Goal: Information Seeking & Learning: Learn about a topic

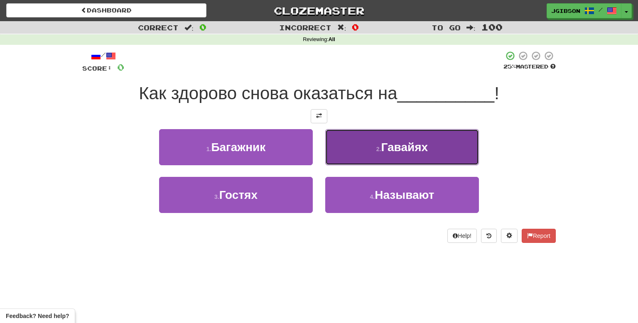
click at [404, 161] on button "2 . [GEOGRAPHIC_DATA]" at bounding box center [402, 147] width 154 height 36
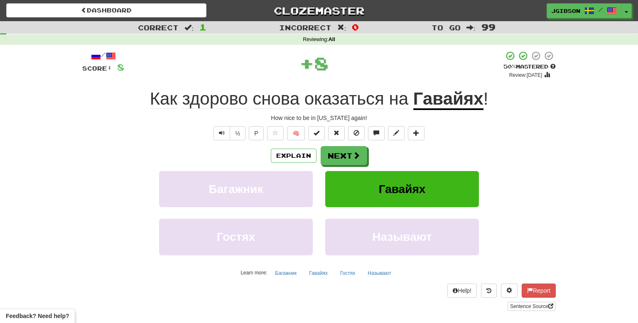
click at [383, 155] on div "Explain Next" at bounding box center [319, 155] width 474 height 19
click at [349, 150] on button "Next" at bounding box center [344, 156] width 47 height 19
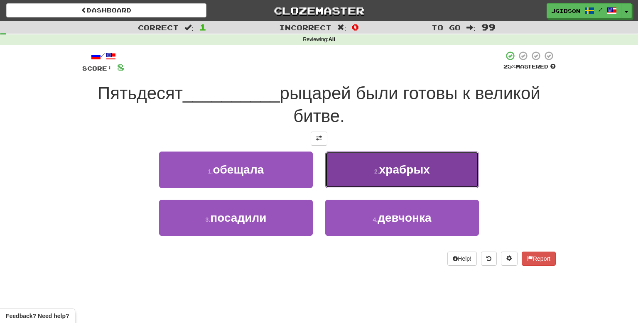
click at [430, 173] on span "храбрых" at bounding box center [404, 169] width 51 height 13
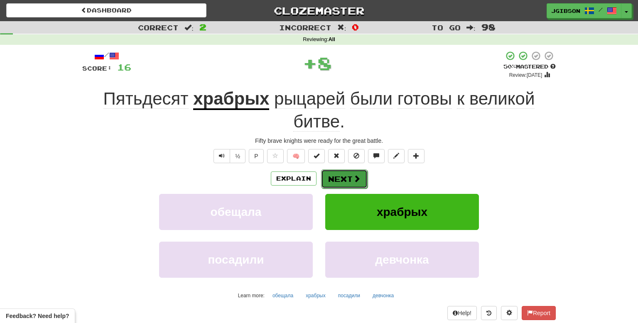
click at [350, 174] on button "Next" at bounding box center [344, 179] width 47 height 19
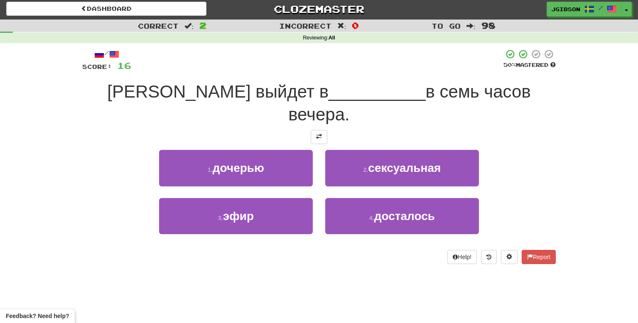
scroll to position [1, 0]
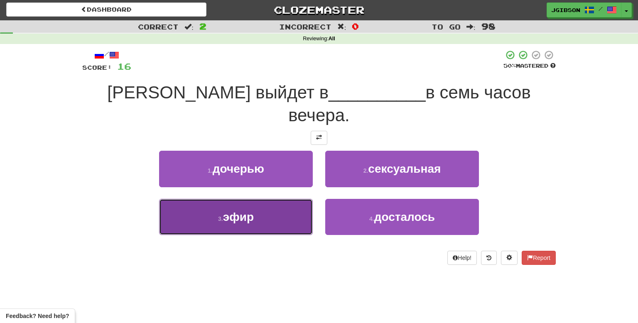
click at [267, 207] on button "3 . эфир" at bounding box center [236, 217] width 154 height 36
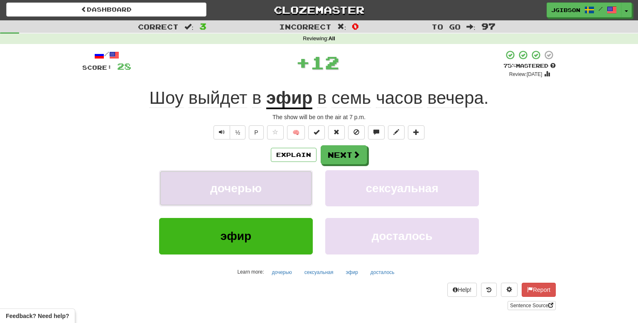
click at [265, 195] on button "дочерью" at bounding box center [236, 188] width 154 height 36
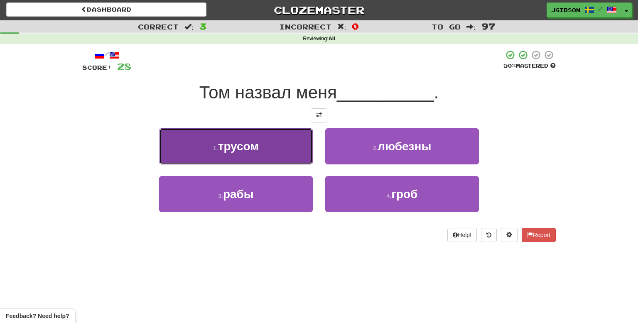
click at [268, 143] on button "1 . трусом" at bounding box center [236, 146] width 154 height 36
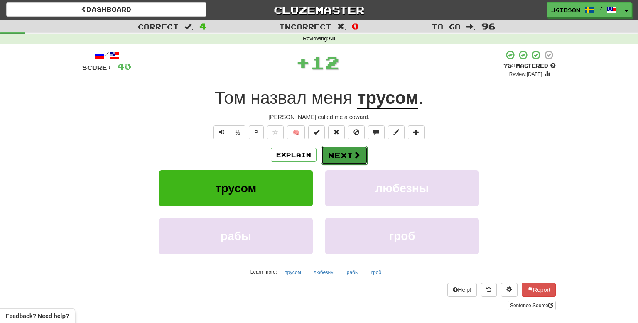
click at [340, 159] on button "Next" at bounding box center [344, 155] width 47 height 19
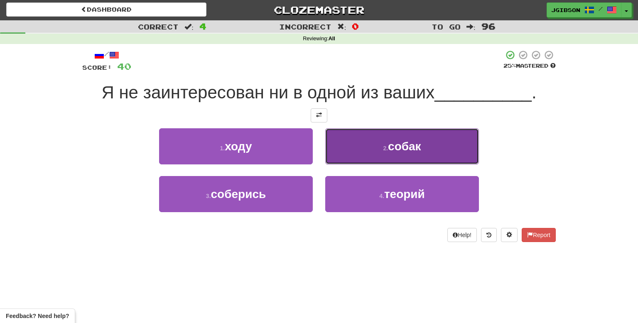
click at [361, 150] on button "2 . собак" at bounding box center [402, 146] width 154 height 36
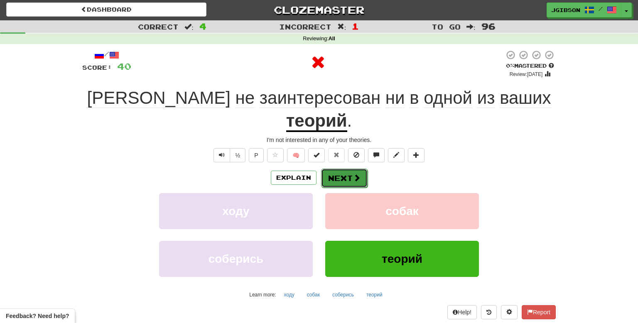
click at [350, 169] on button "Next" at bounding box center [344, 178] width 47 height 19
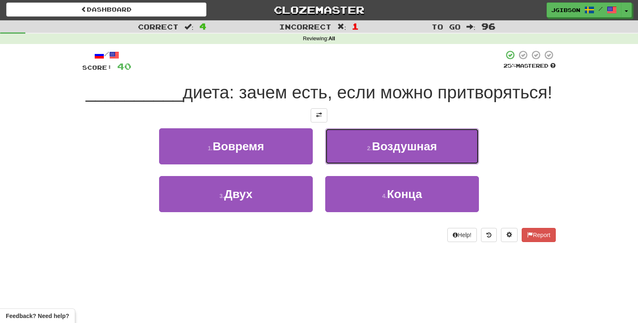
click at [350, 147] on button "2 . Воздушная" at bounding box center [402, 146] width 154 height 36
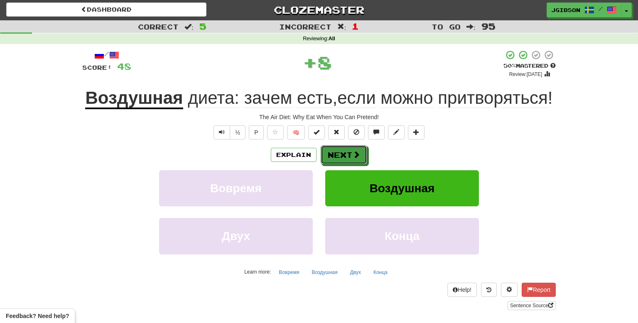
click at [350, 147] on button "Next" at bounding box center [344, 154] width 47 height 19
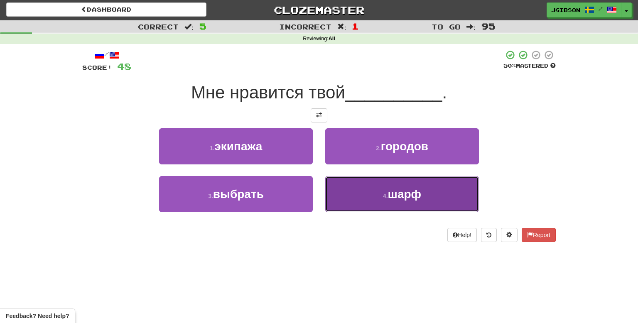
click at [366, 200] on button "4 . шарф" at bounding box center [402, 194] width 154 height 36
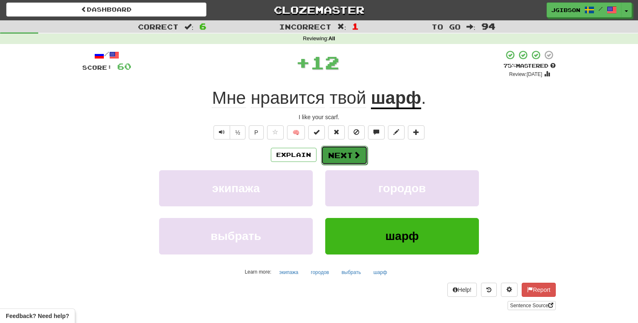
click at [331, 162] on button "Next" at bounding box center [344, 155] width 47 height 19
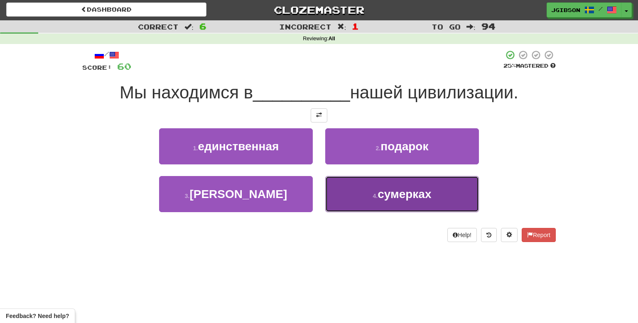
click at [376, 201] on button "4 . сумерках" at bounding box center [402, 194] width 154 height 36
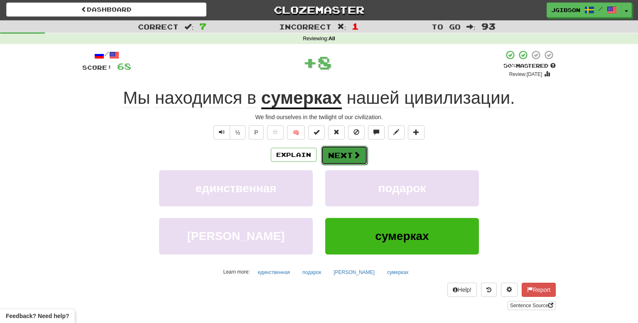
click at [347, 152] on button "Next" at bounding box center [344, 155] width 47 height 19
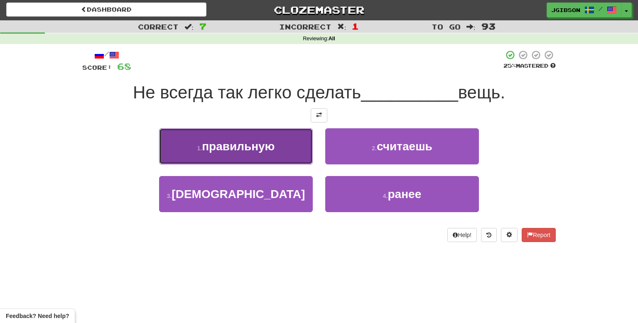
click at [286, 146] on button "1 . правильную" at bounding box center [236, 146] width 154 height 36
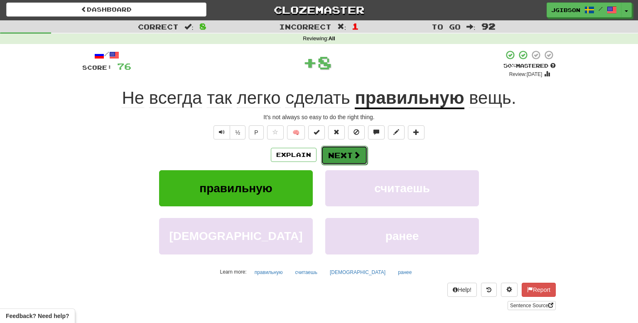
click at [342, 159] on button "Next" at bounding box center [344, 155] width 47 height 19
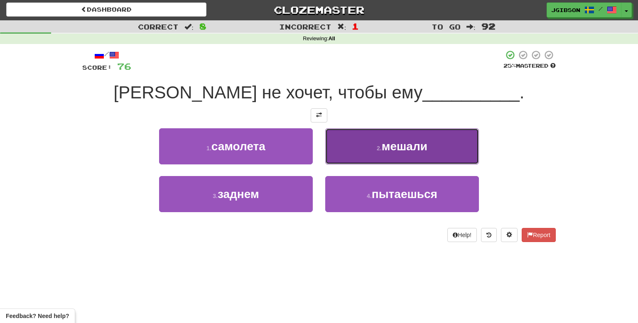
click at [371, 145] on button "2 . мешали" at bounding box center [402, 146] width 154 height 36
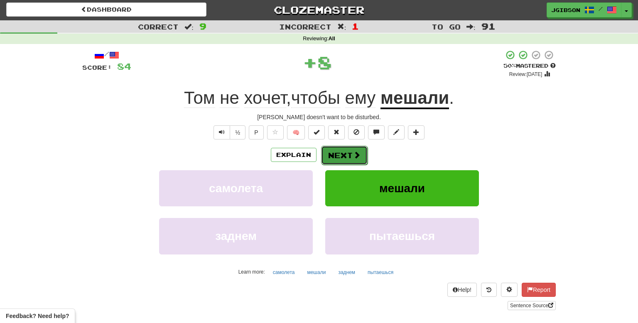
click at [335, 150] on button "Next" at bounding box center [344, 155] width 47 height 19
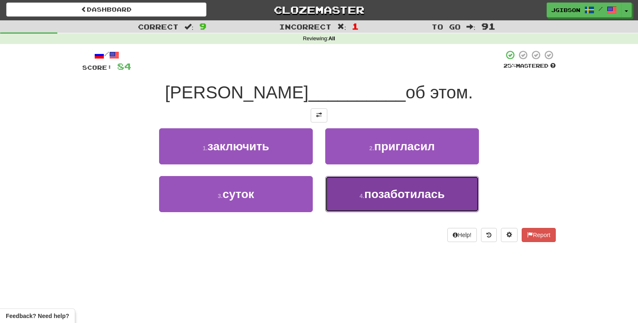
click at [344, 192] on button "4 . позаботилась" at bounding box center [402, 194] width 154 height 36
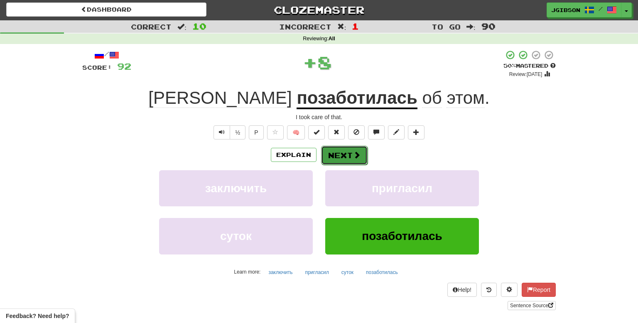
click at [332, 160] on button "Next" at bounding box center [344, 155] width 47 height 19
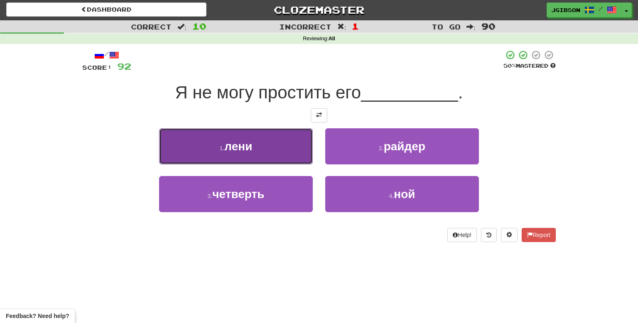
click at [268, 147] on button "1 . лени" at bounding box center [236, 146] width 154 height 36
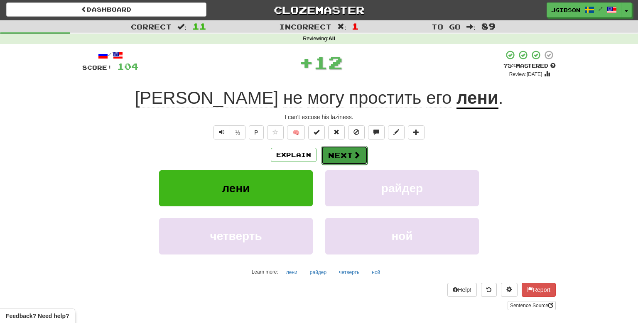
click at [331, 162] on button "Next" at bounding box center [344, 155] width 47 height 19
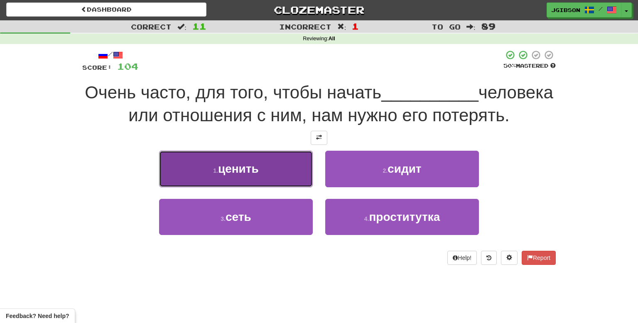
click at [246, 165] on span "ценить" at bounding box center [238, 168] width 41 height 13
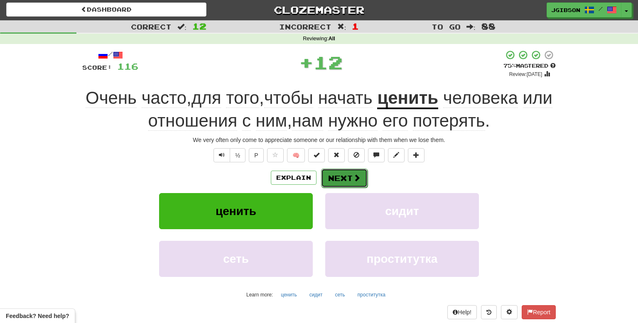
click at [324, 178] on button "Next" at bounding box center [344, 178] width 47 height 19
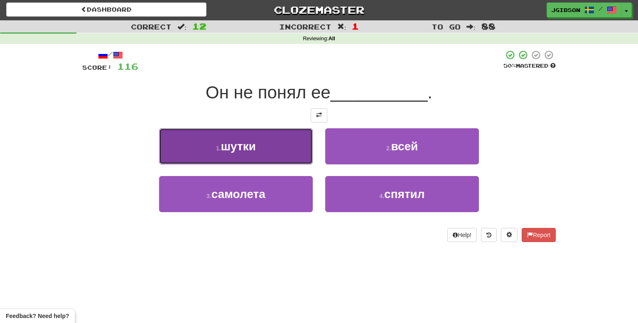
click at [279, 132] on button "1 . шутки" at bounding box center [236, 146] width 154 height 36
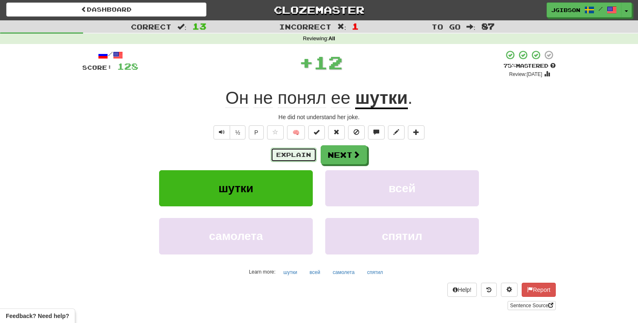
click at [293, 156] on button "Explain" at bounding box center [294, 155] width 46 height 14
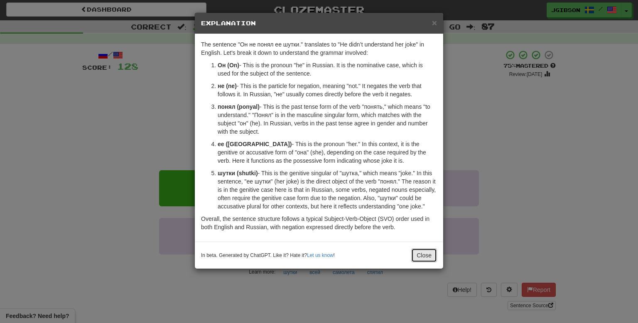
click at [418, 259] on button "Close" at bounding box center [424, 255] width 26 height 14
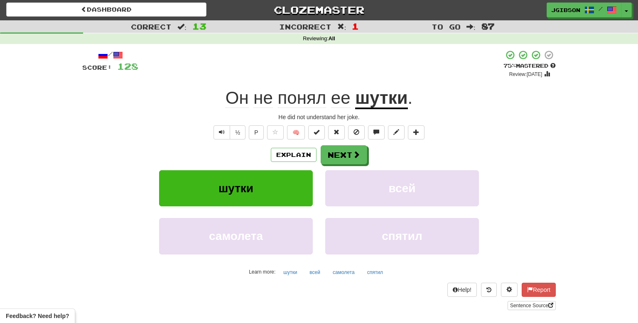
click at [350, 164] on div "Explain Next шутки всей самолета спятил Learn more: шутки всей самолета спятил" at bounding box center [319, 211] width 474 height 133
click at [333, 153] on button "Next" at bounding box center [344, 155] width 47 height 19
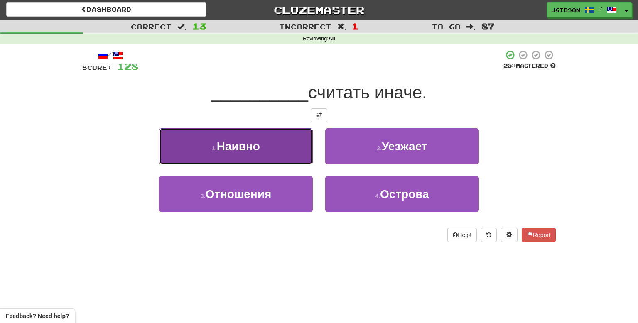
click at [263, 160] on button "1 . Наивно" at bounding box center [236, 146] width 154 height 36
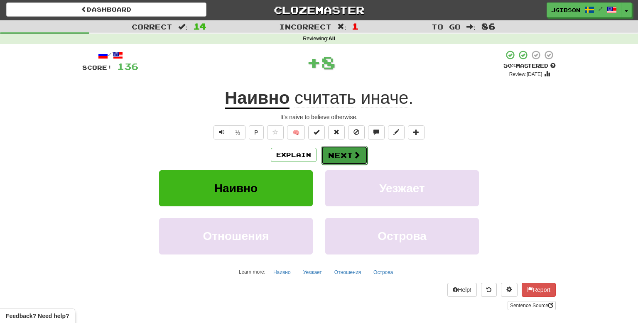
click at [344, 158] on button "Next" at bounding box center [344, 155] width 47 height 19
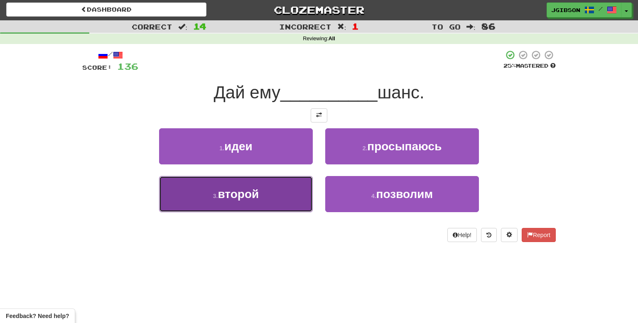
click at [295, 177] on button "3 . второй" at bounding box center [236, 194] width 154 height 36
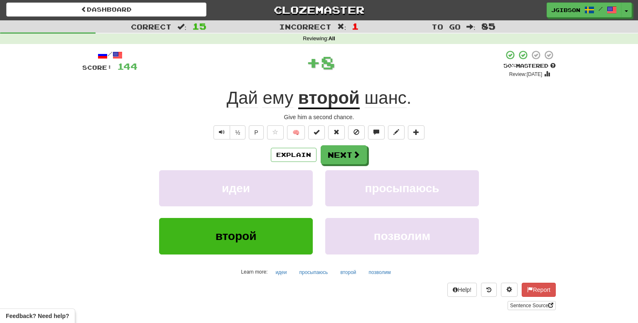
click at [333, 165] on div "Explain Next идеи просыпаюсь второй позволим Learn more: идеи просыпаюсь второй…" at bounding box center [319, 211] width 474 height 133
click at [332, 160] on button "Next" at bounding box center [344, 155] width 47 height 19
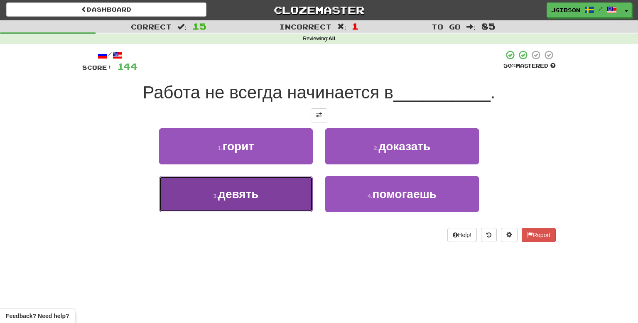
click at [237, 195] on span "девять" at bounding box center [238, 194] width 40 height 13
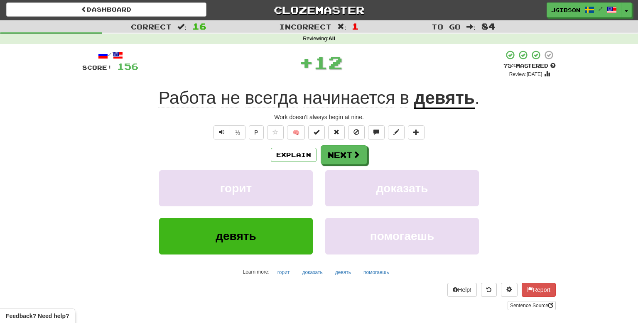
click at [338, 167] on div "Explain Next горит доказать девять помогаешь Learn more: горит доказать девять …" at bounding box center [319, 211] width 474 height 133
click at [339, 165] on div "Explain Next горит доказать девять помогаешь Learn more: горит доказать девять …" at bounding box center [319, 211] width 474 height 133
click at [339, 163] on button "Next" at bounding box center [344, 155] width 47 height 19
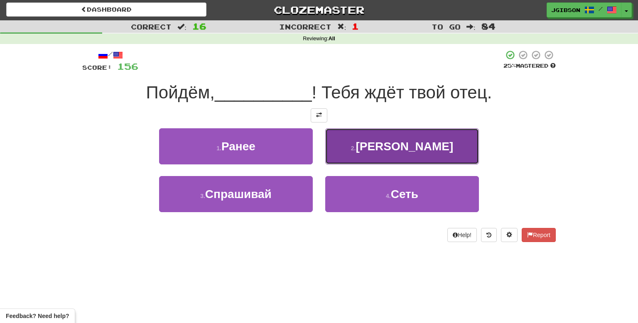
click at [405, 151] on span "[PERSON_NAME]" at bounding box center [405, 146] width 98 height 13
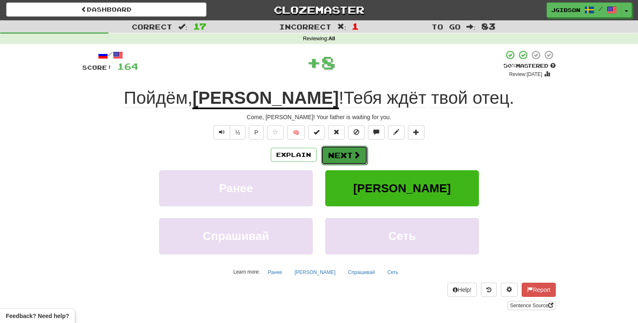
click at [354, 149] on button "Next" at bounding box center [344, 155] width 47 height 19
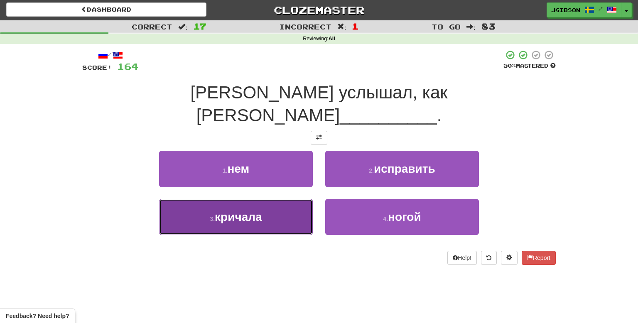
click at [273, 199] on button "3 . кричала" at bounding box center [236, 217] width 154 height 36
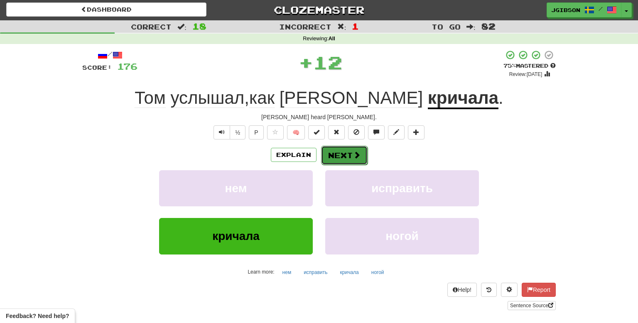
click at [347, 151] on button "Next" at bounding box center [344, 155] width 47 height 19
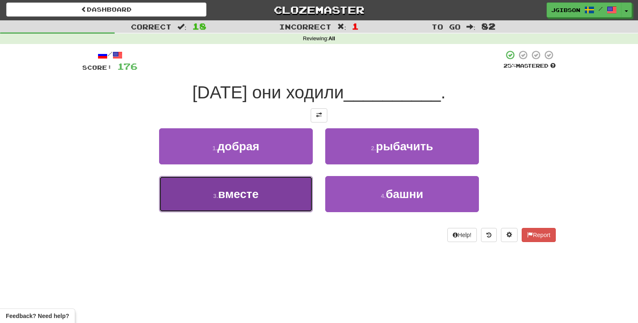
click at [277, 186] on button "3 . вместе" at bounding box center [236, 194] width 154 height 36
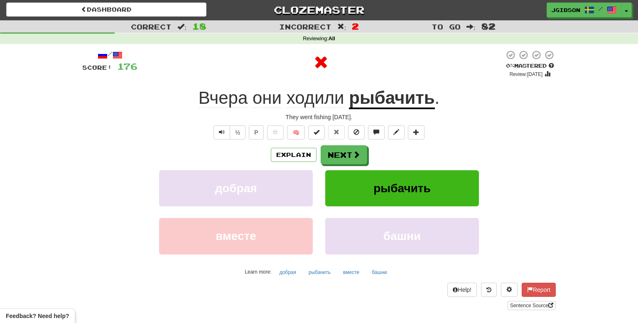
click at [324, 165] on div "Explain Next добрая рыбачить вместе башни Learn more: добрая рыбачить вместе ба…" at bounding box center [319, 211] width 474 height 133
click at [344, 148] on button "Next" at bounding box center [344, 155] width 47 height 19
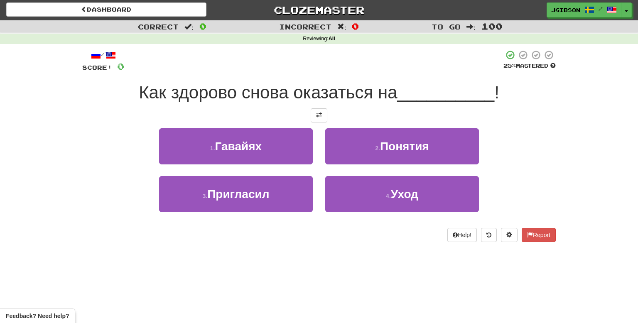
scroll to position [1, 0]
